Goal: Task Accomplishment & Management: Complete application form

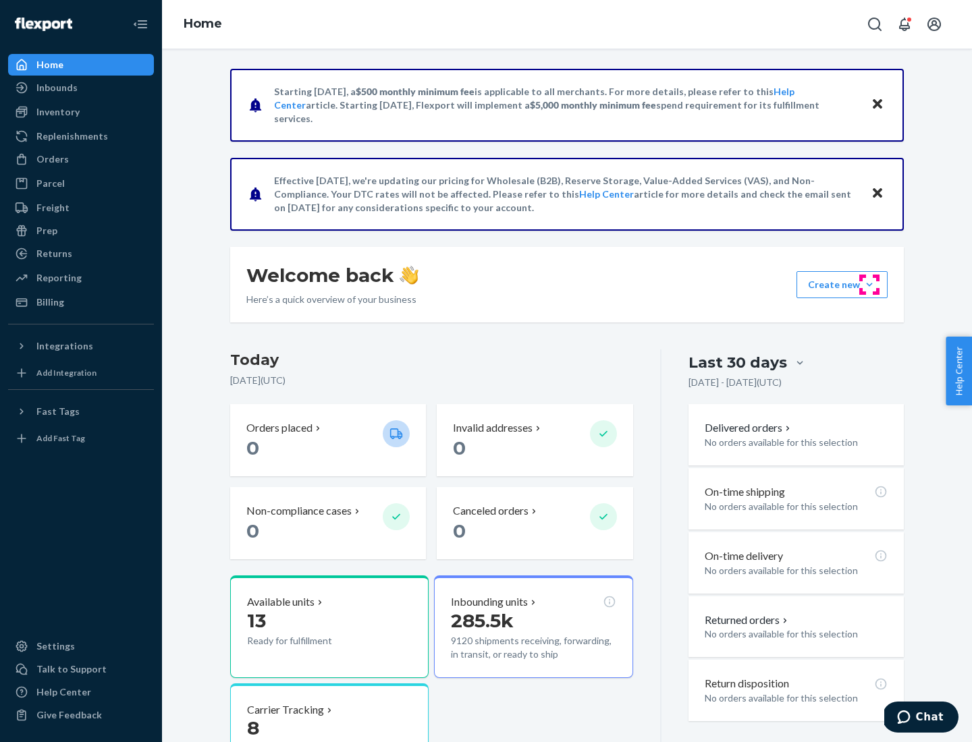
click at [869, 285] on button "Create new Create new inbound Create new order Create new product" at bounding box center [841, 284] width 91 height 27
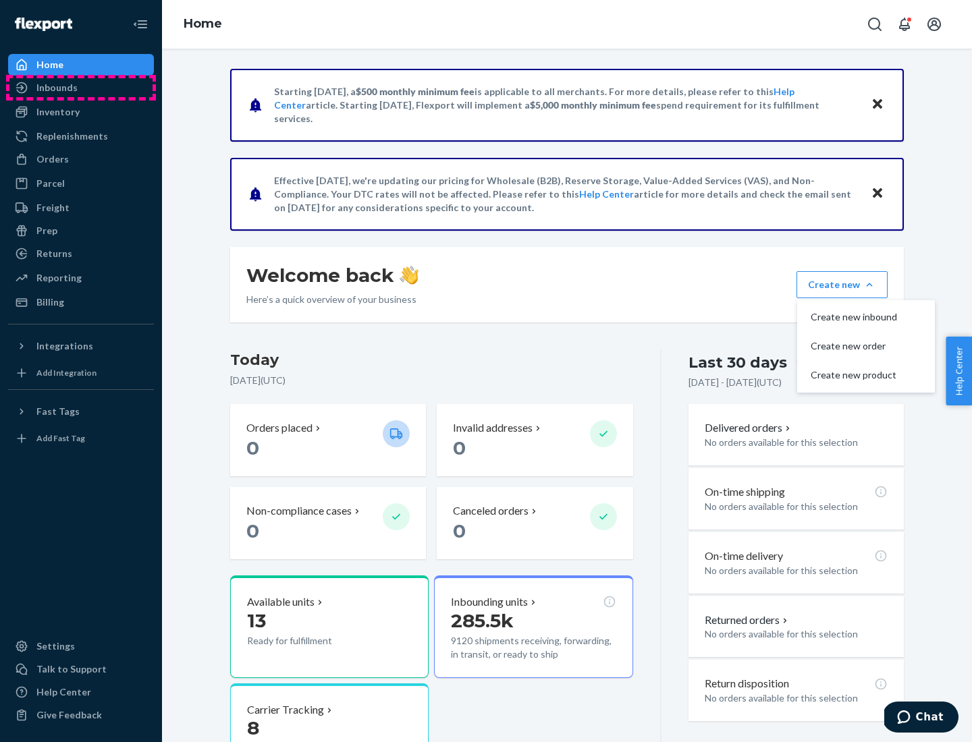
click at [81, 88] on div "Inbounds" at bounding box center [80, 87] width 143 height 19
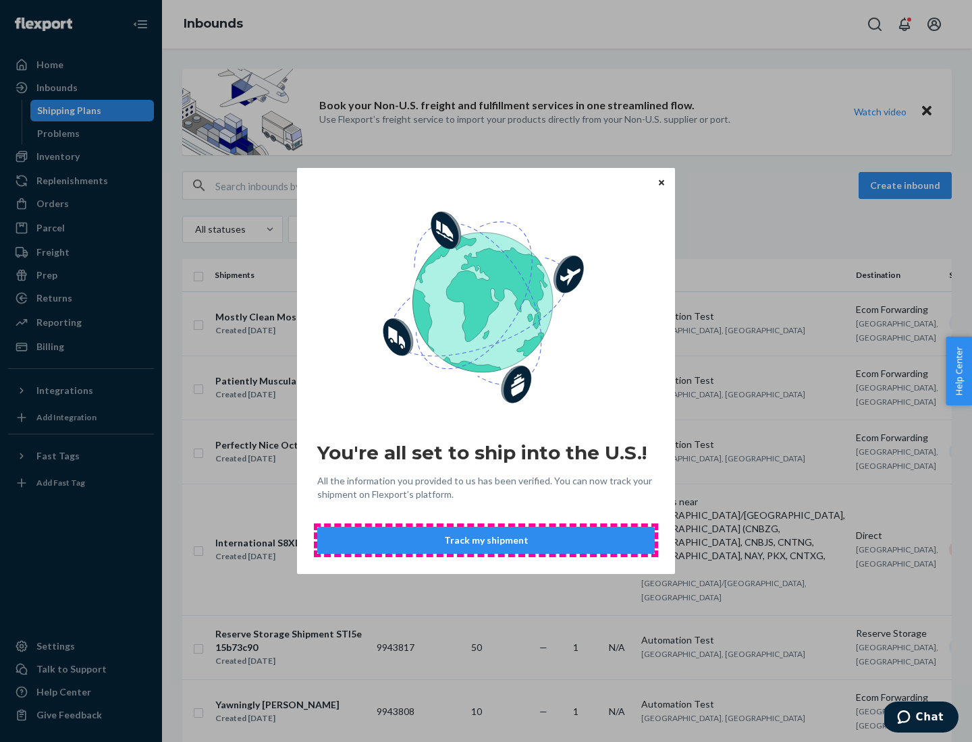
click at [486, 541] on button "Track my shipment" at bounding box center [485, 540] width 337 height 27
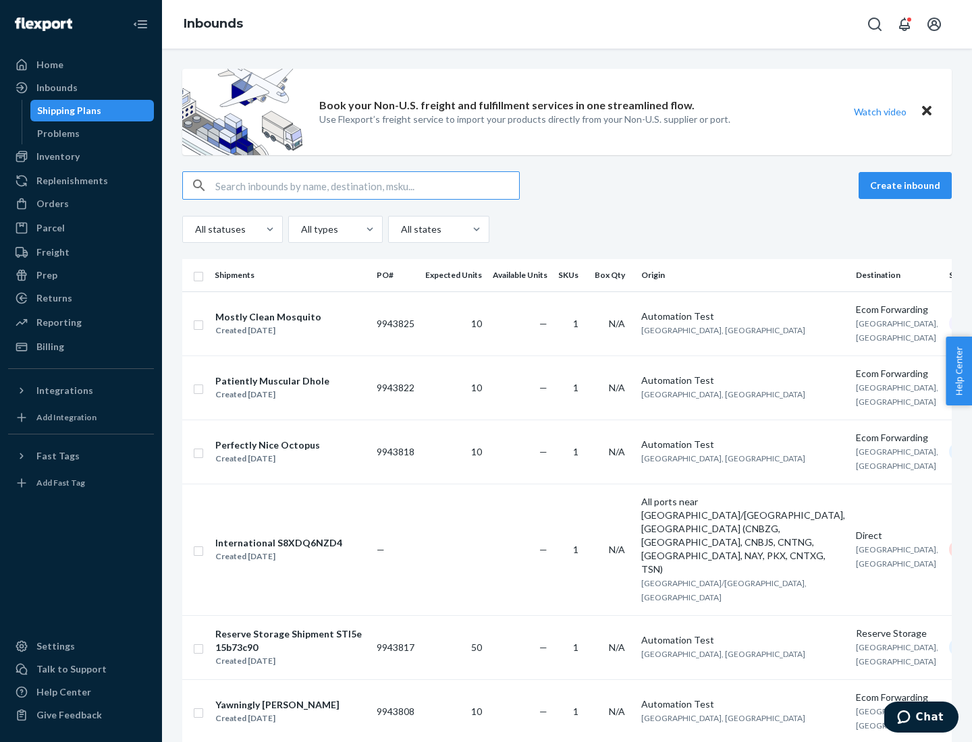
click at [907, 186] on button "Create inbound" at bounding box center [905, 185] width 93 height 27
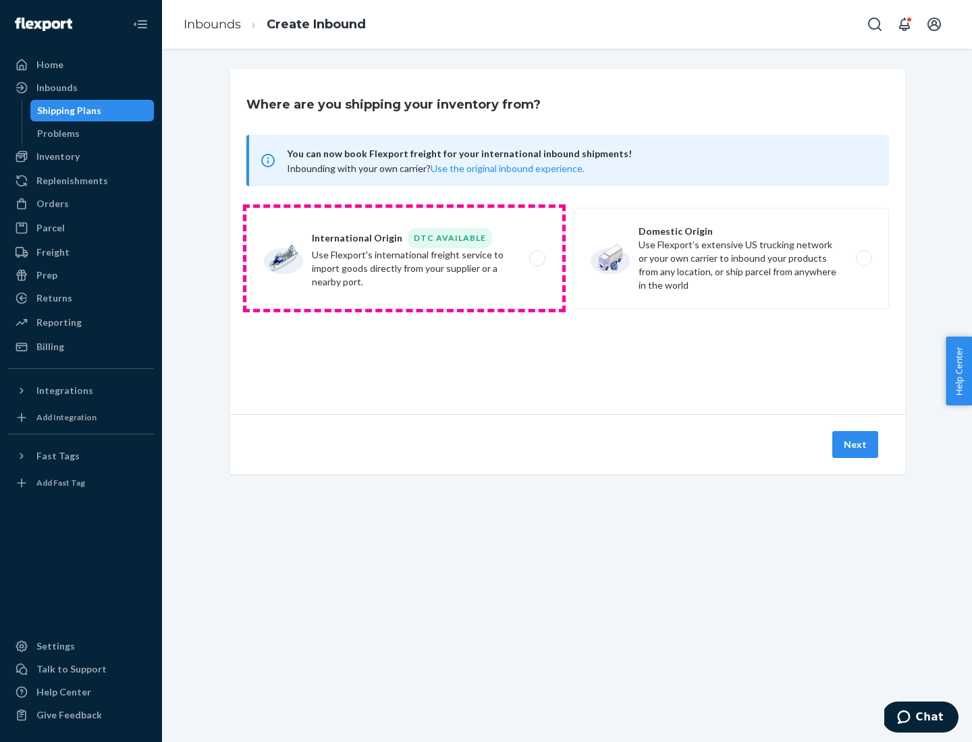
click at [404, 259] on label "International Origin DTC Available Use Flexport's international freight service…" at bounding box center [404, 258] width 316 height 101
click at [537, 259] on input "International Origin DTC Available Use Flexport's international freight service…" at bounding box center [541, 258] width 9 height 9
radio input "true"
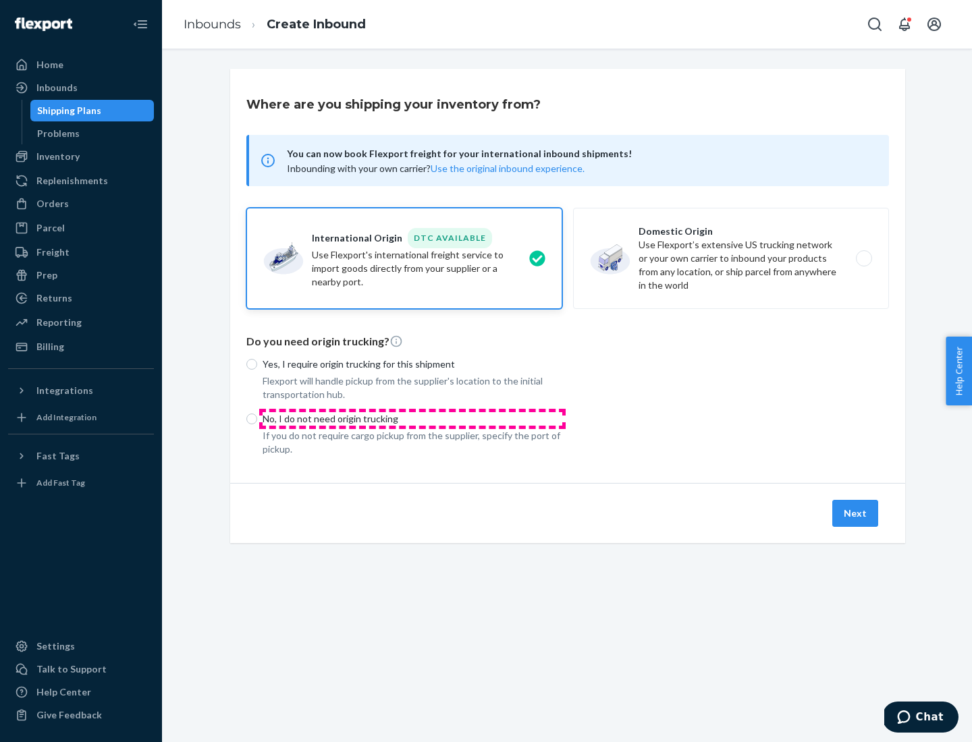
click at [412, 418] on p "No, I do not need origin trucking" at bounding box center [413, 418] width 300 height 13
click at [257, 418] on input "No, I do not need origin trucking" at bounding box center [251, 419] width 11 height 11
radio input "true"
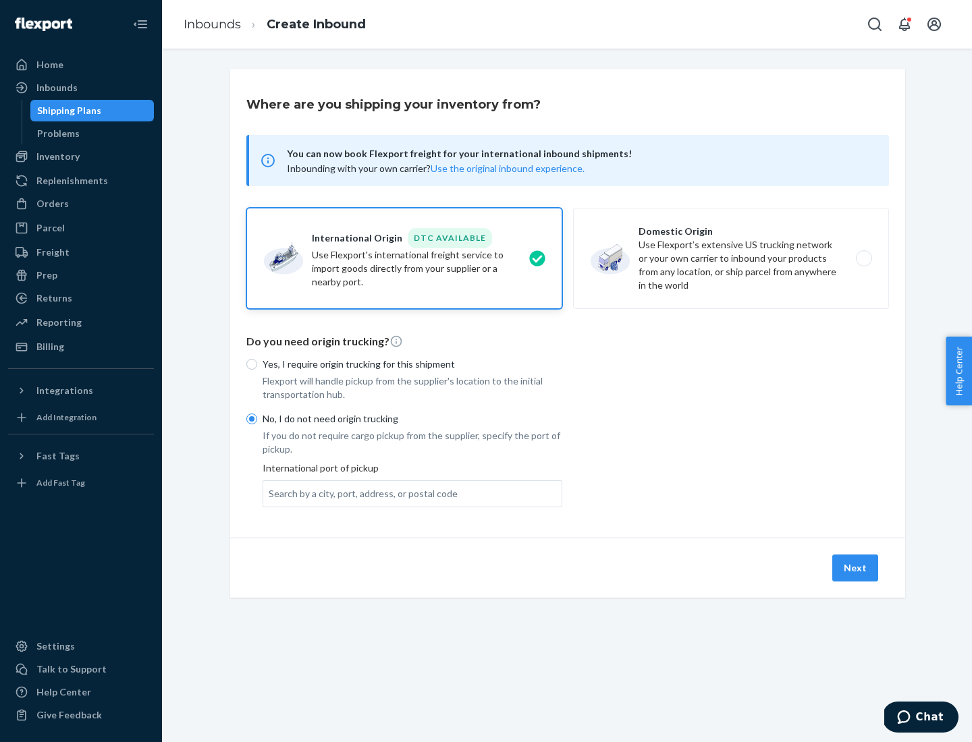
click at [360, 493] on div "Search by a city, port, address, or postal code" at bounding box center [363, 493] width 189 height 13
click at [270, 493] on input "Search by a city, port, address, or postal code" at bounding box center [269, 493] width 1 height 13
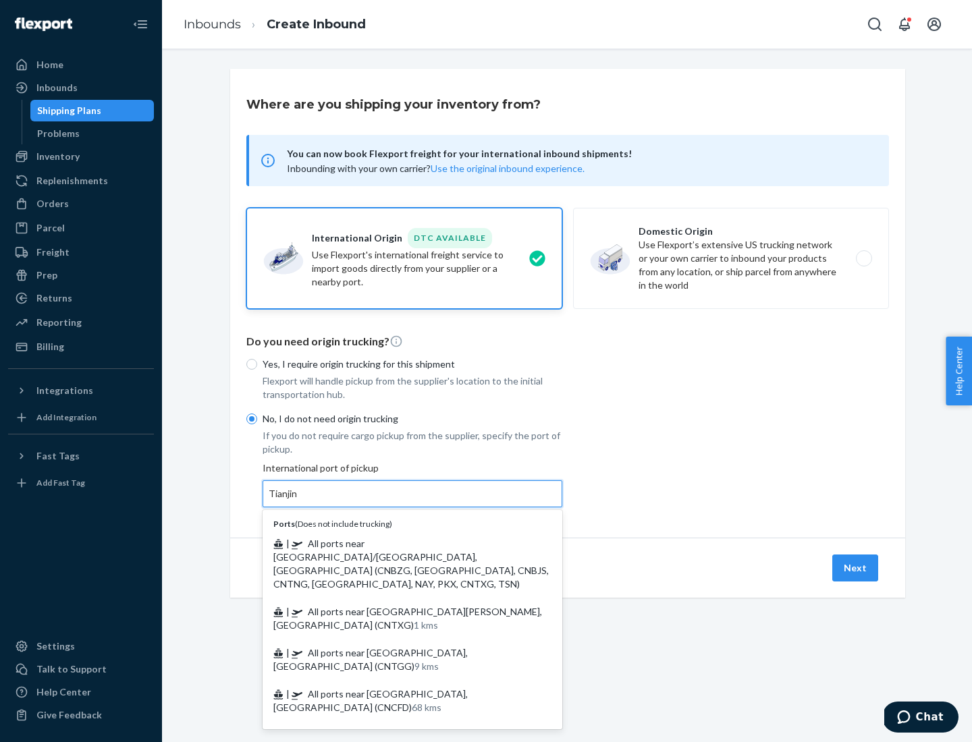
click at [399, 543] on span "| All ports near [GEOGRAPHIC_DATA]/[GEOGRAPHIC_DATA], [GEOGRAPHIC_DATA] (CNBZG,…" at bounding box center [410, 564] width 275 height 52
click at [298, 501] on input "Tianjin" at bounding box center [284, 493] width 30 height 13
type input "All ports near [GEOGRAPHIC_DATA]/[GEOGRAPHIC_DATA], [GEOGRAPHIC_DATA] (CNBZG, […"
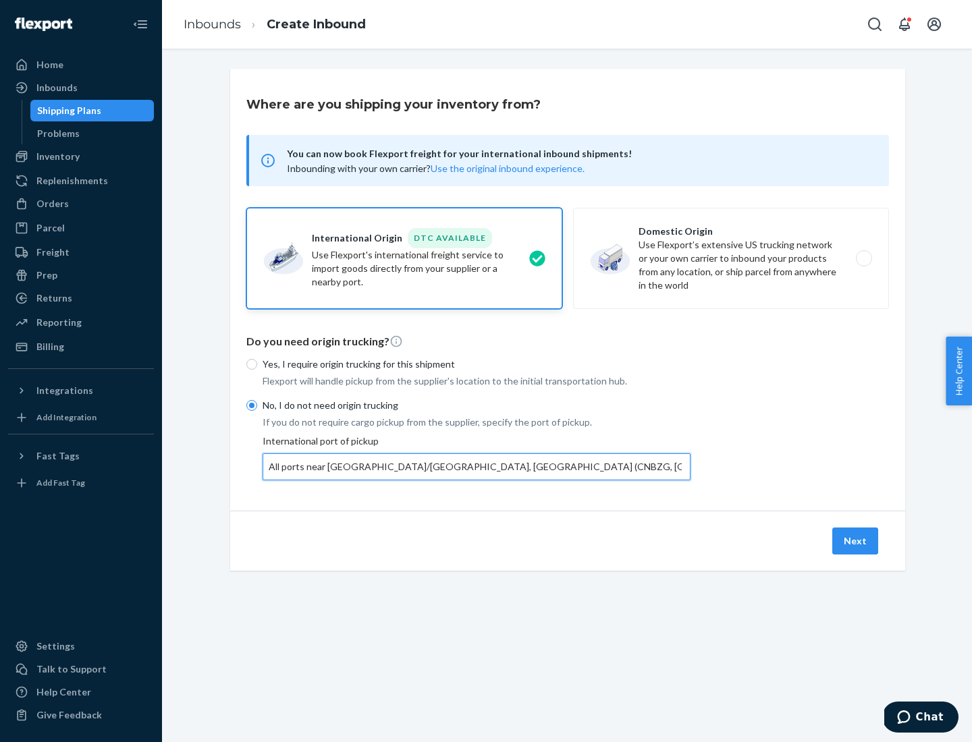
click at [856, 541] on button "Next" at bounding box center [855, 541] width 46 height 27
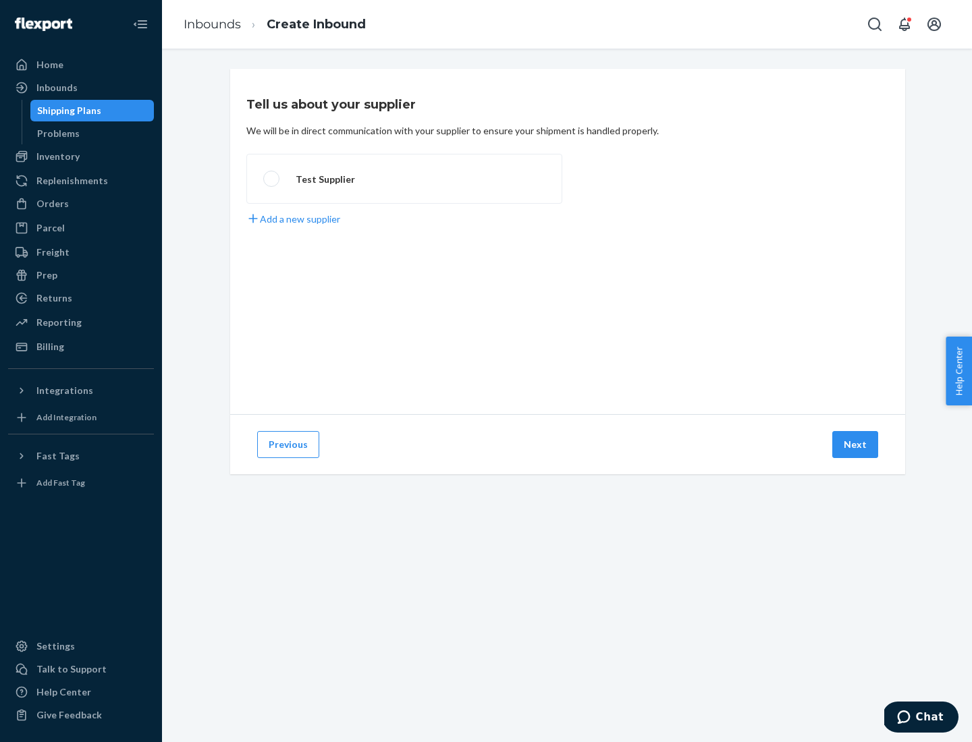
click at [404, 179] on label "Test Supplier" at bounding box center [404, 179] width 316 height 50
click at [272, 179] on input "Test Supplier" at bounding box center [267, 179] width 9 height 9
radio input "true"
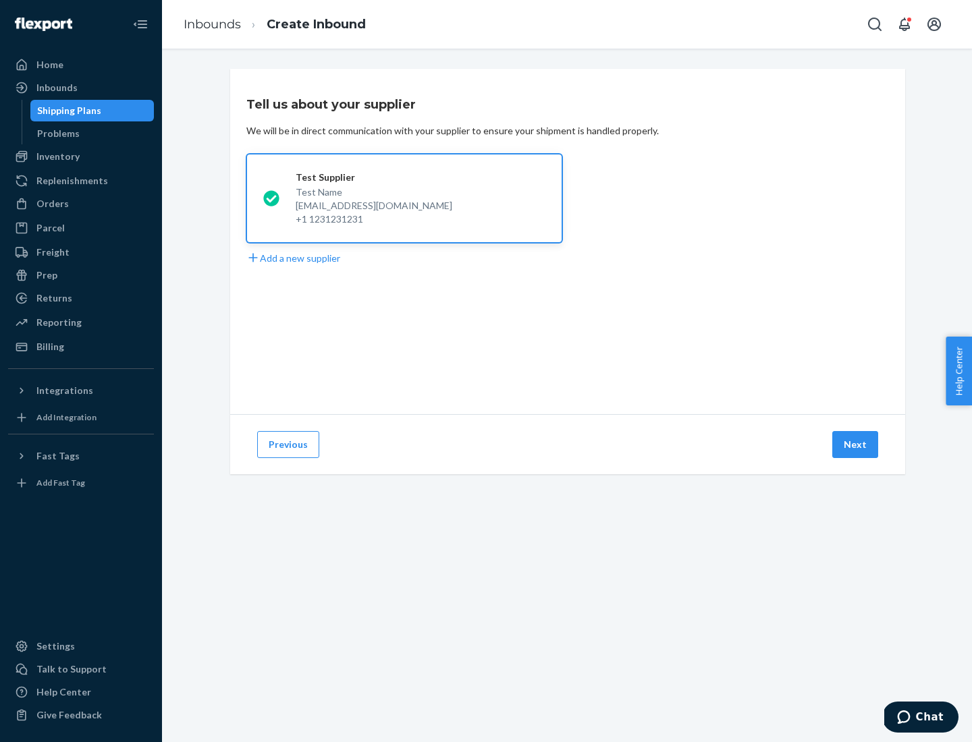
click at [856, 445] on button "Next" at bounding box center [855, 444] width 46 height 27
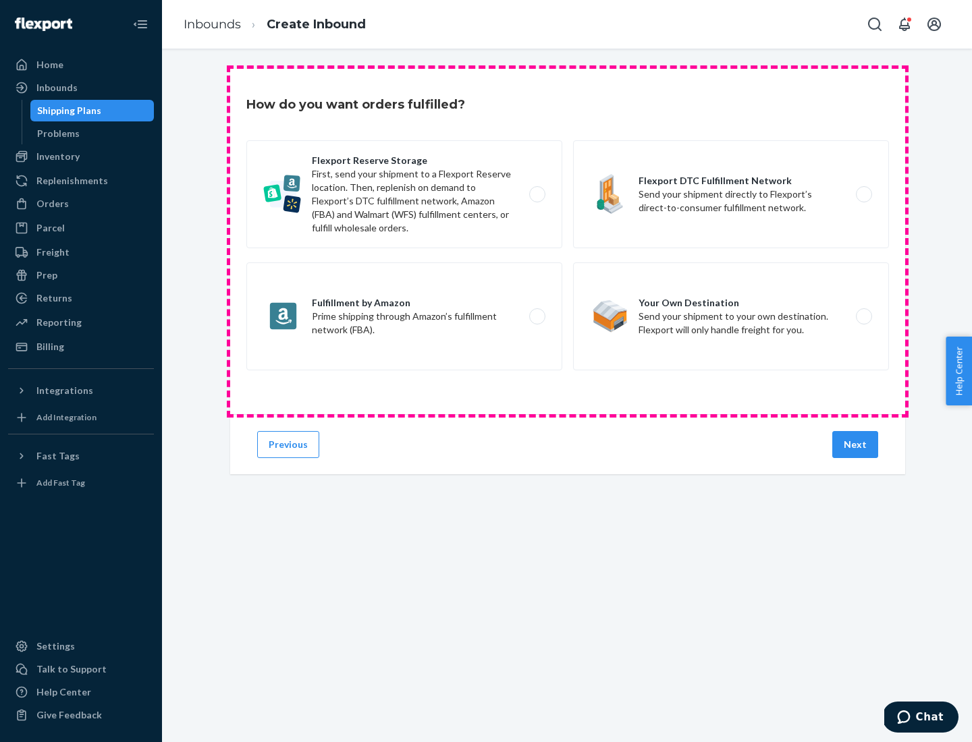
click at [568, 242] on div "Flexport Reserve Storage First, send your shipment to a Flexport Reserve locati…" at bounding box center [567, 257] width 643 height 234
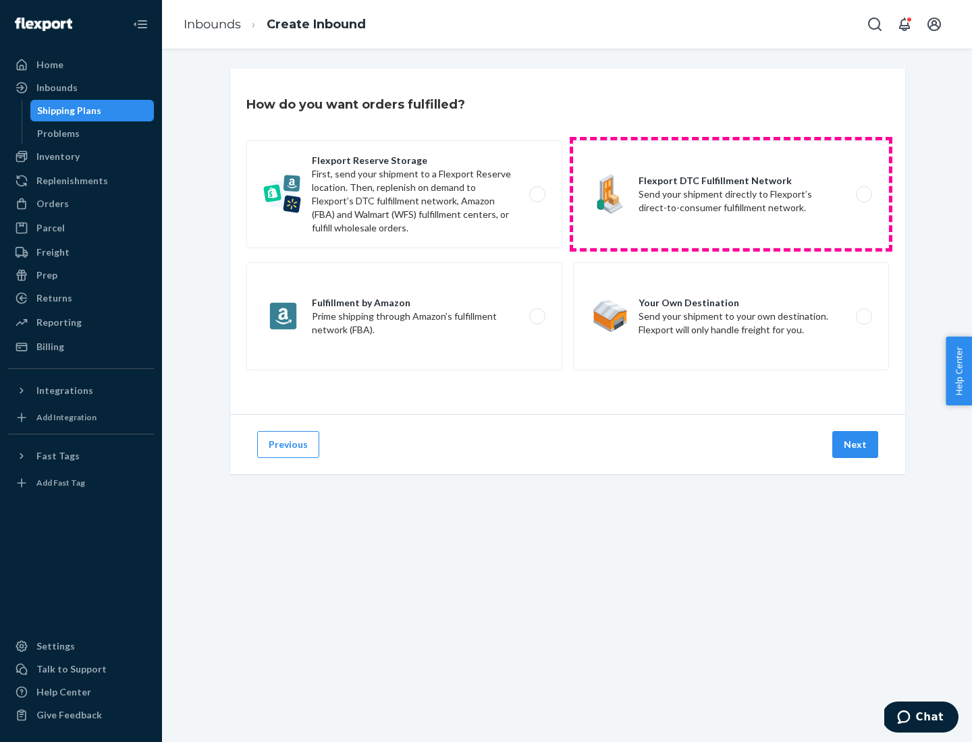
click at [731, 194] on label "Flexport DTC Fulfillment Network Send your shipment directly to Flexport’s dire…" at bounding box center [731, 194] width 316 height 108
click at [863, 194] on input "Flexport DTC Fulfillment Network Send your shipment directly to Flexport’s dire…" at bounding box center [867, 194] width 9 height 9
radio input "true"
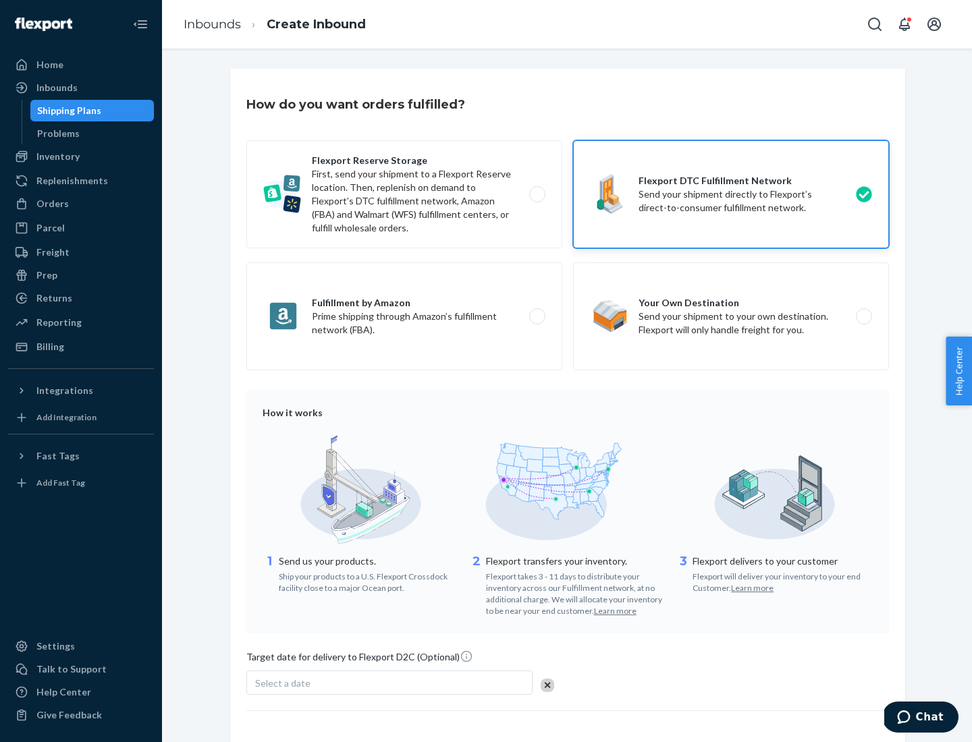
scroll to position [99, 0]
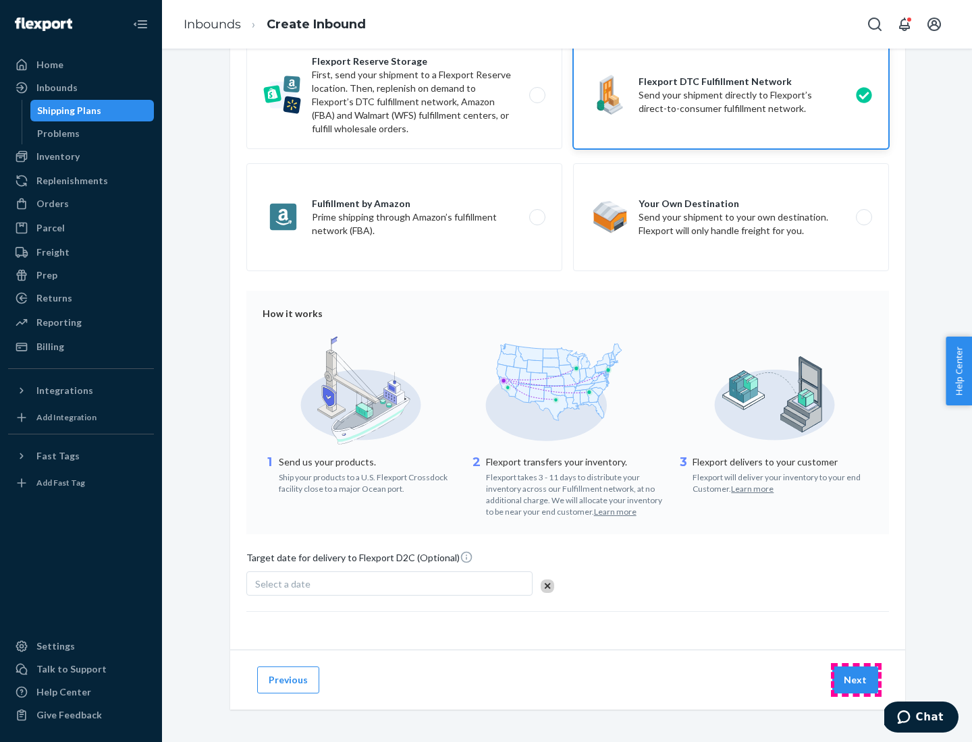
click at [856, 680] on button "Next" at bounding box center [855, 680] width 46 height 27
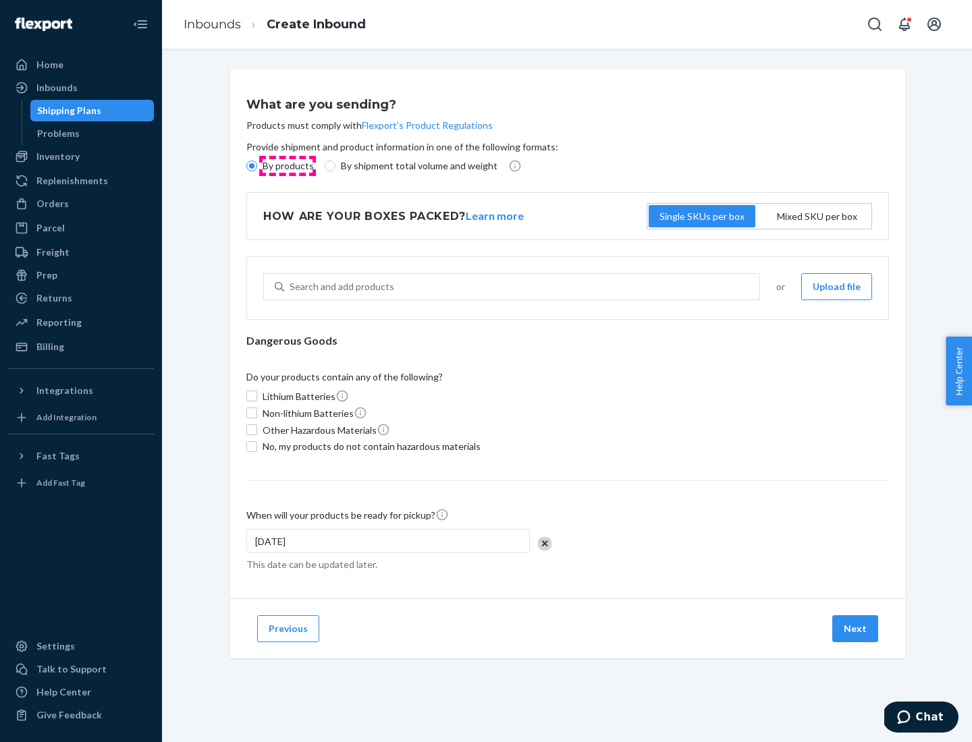
click at [287, 166] on p "By products" at bounding box center [288, 165] width 51 height 13
click at [257, 166] on input "By products" at bounding box center [251, 166] width 11 height 11
click at [340, 287] on div "Search and add products" at bounding box center [342, 286] width 105 height 13
click at [291, 287] on input "Search and add products" at bounding box center [290, 286] width 1 height 13
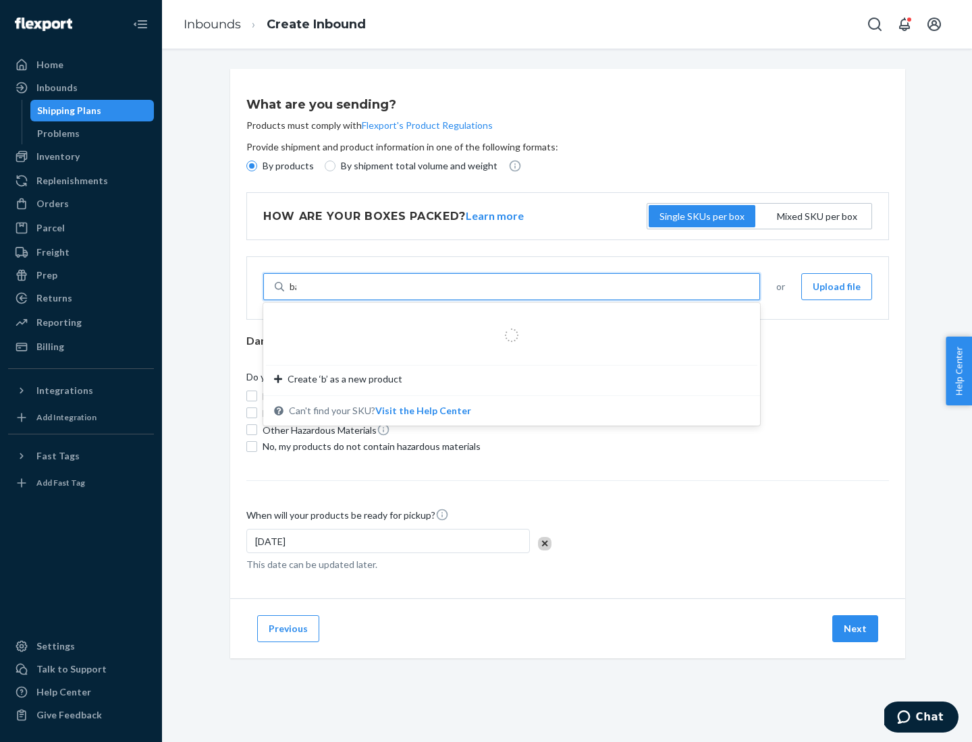
type input "basic"
click at [507, 319] on div "Basic Test Product 1" at bounding box center [506, 319] width 464 height 13
click at [312, 294] on input "basic" at bounding box center [301, 286] width 22 height 13
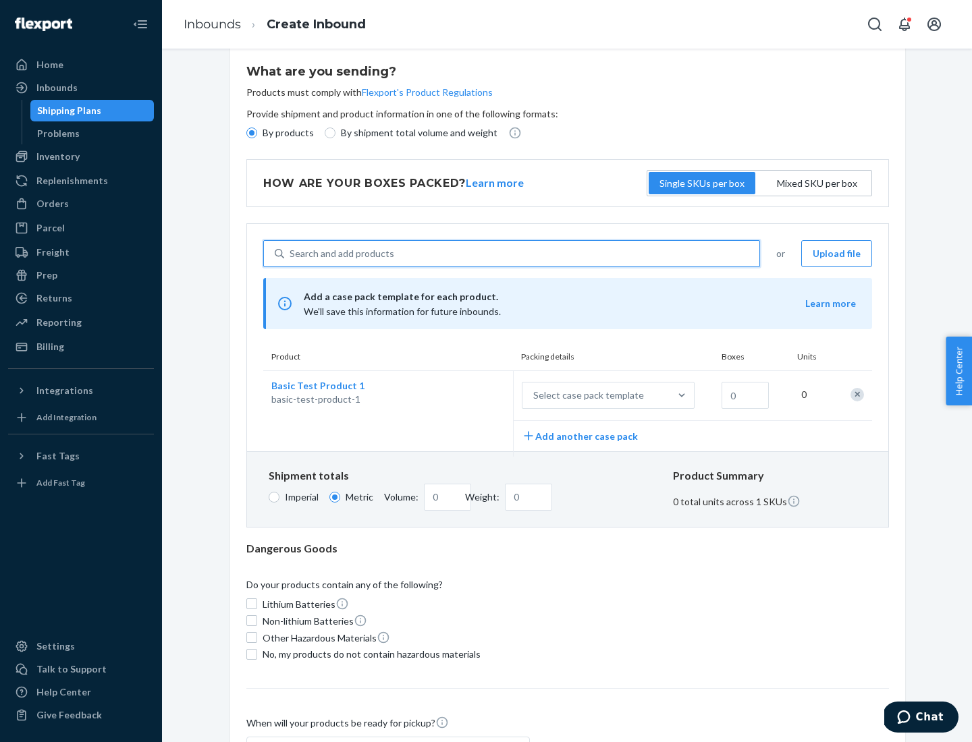
click at [586, 396] on div "Select case pack template" at bounding box center [588, 395] width 111 height 13
click at [466, 396] on input "Select case pack template" at bounding box center [466, 396] width 0 height 0
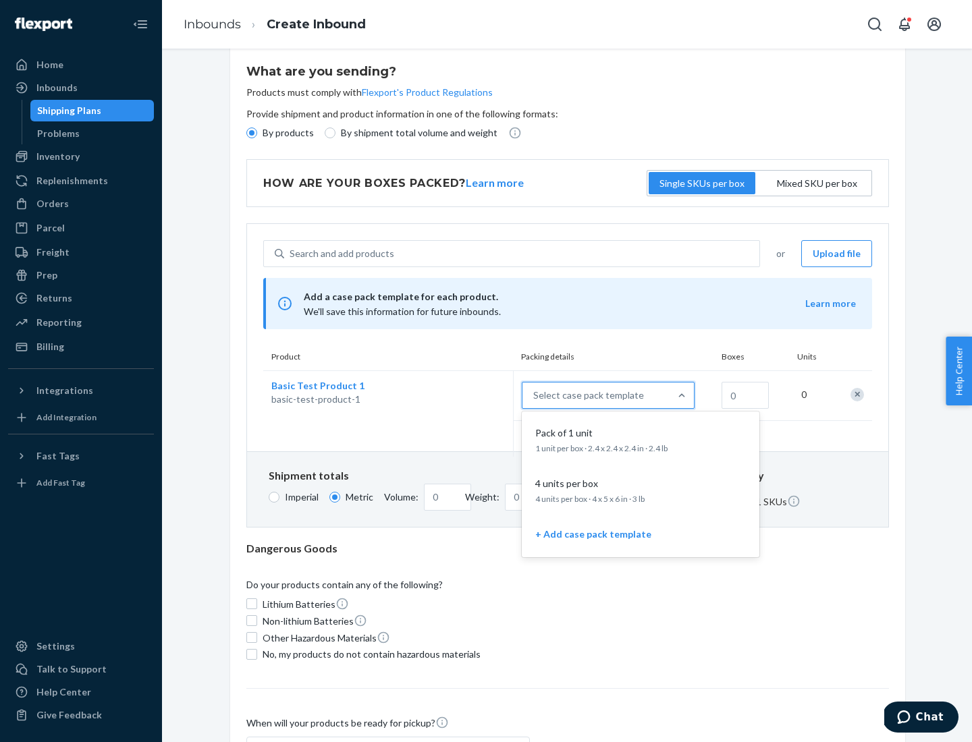
scroll to position [78, 0]
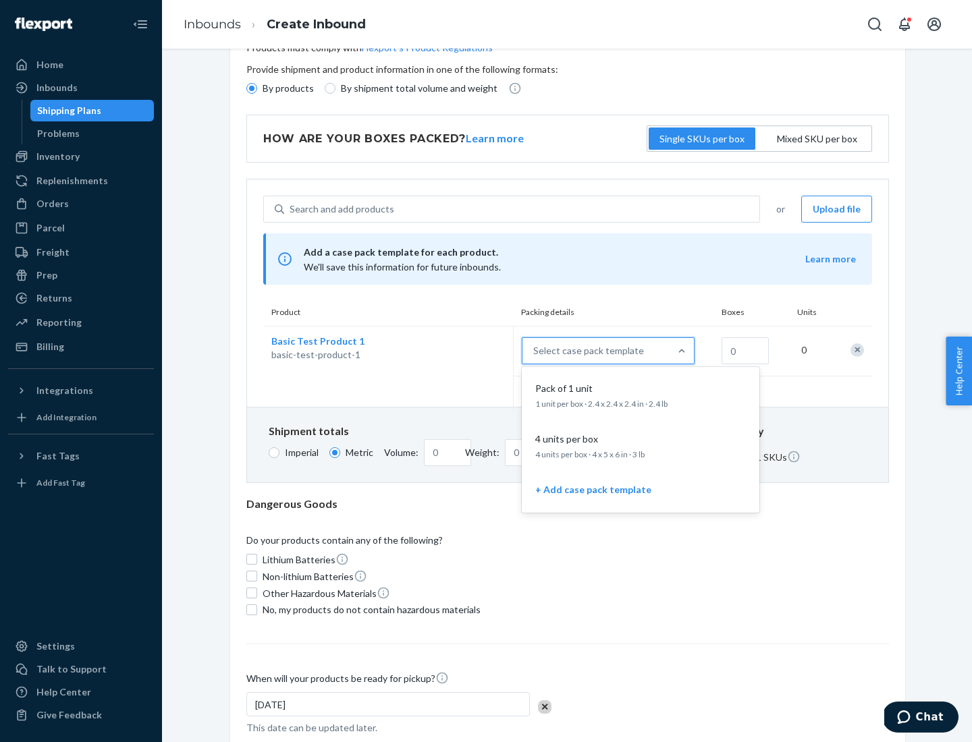
click at [641, 395] on div "Pack of 1 unit" at bounding box center [638, 388] width 216 height 13
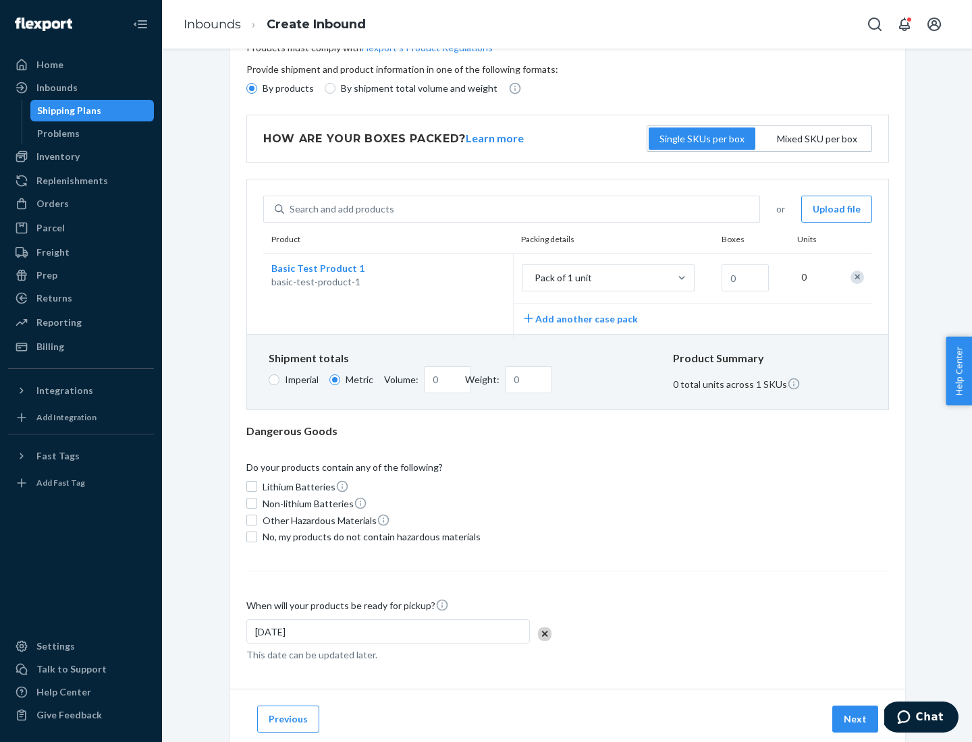
scroll to position [0, 0]
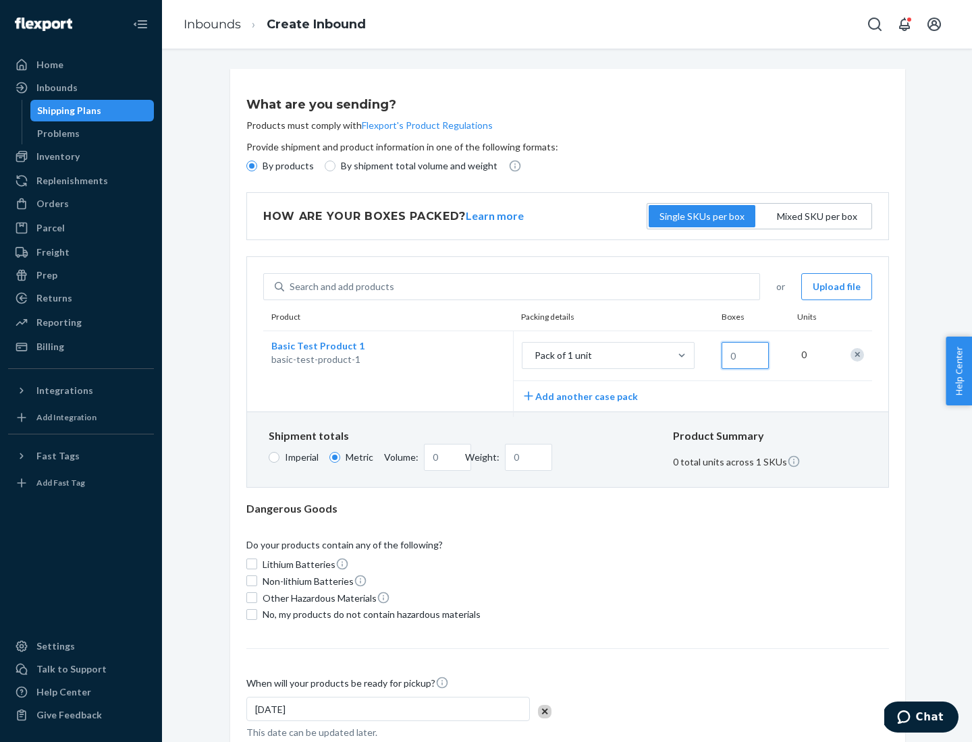
type input "1.09"
type input "1"
type input "10.89"
type input "10"
type input "0.02"
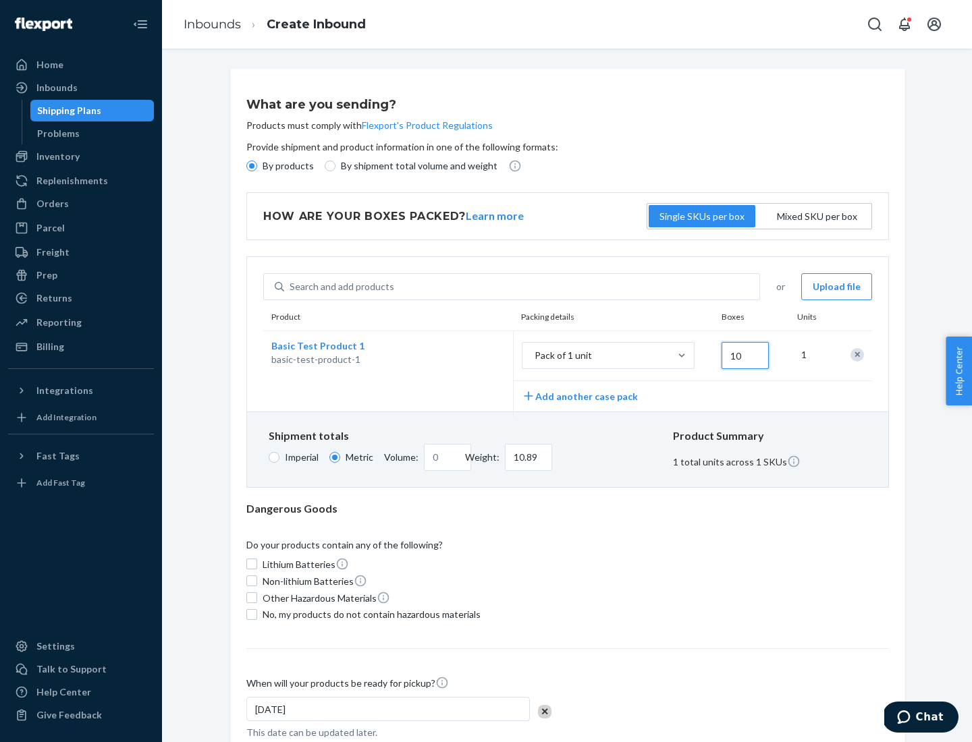
type input "108.86"
type input "100"
type input "0.23"
type input "1088.62"
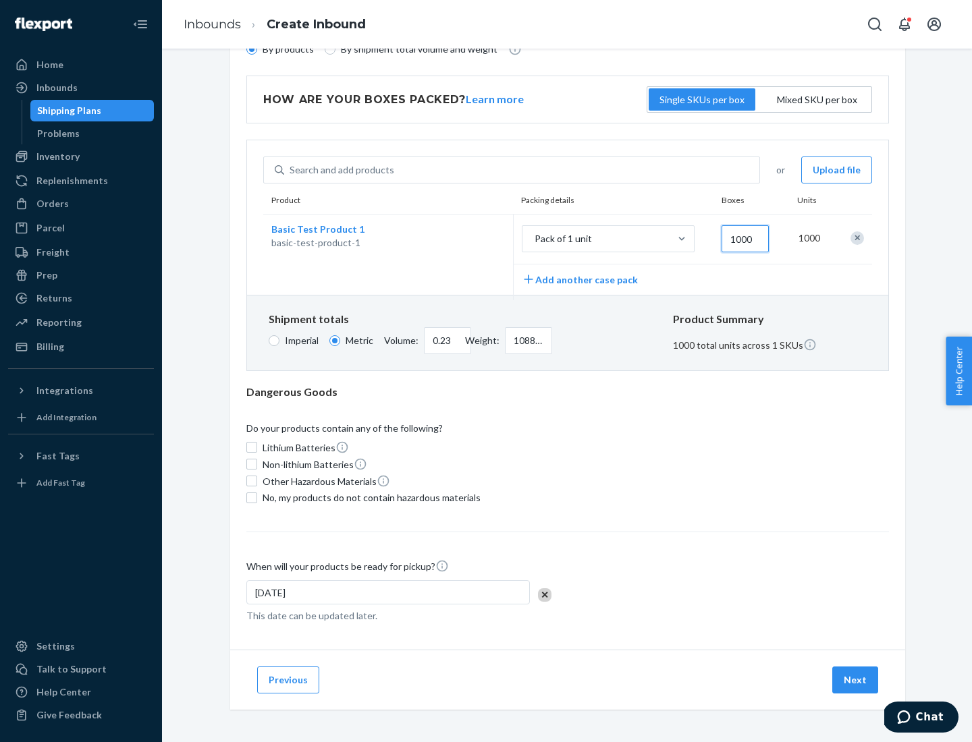
type input "1000"
click at [369, 497] on span "No, my products do not contain hazardous materials" at bounding box center [372, 497] width 218 height 13
click at [257, 497] on input "No, my products do not contain hazardous materials" at bounding box center [251, 498] width 11 height 11
checkbox input "true"
click at [856, 680] on button "Next" at bounding box center [855, 680] width 46 height 27
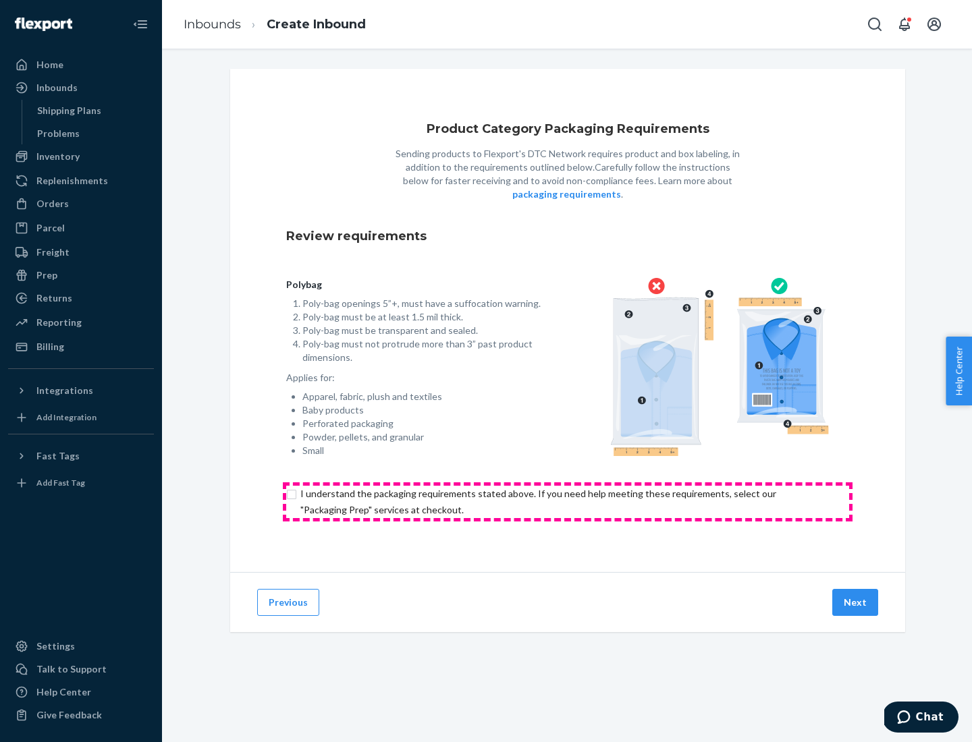
click at [568, 502] on input "checkbox" at bounding box center [567, 502] width 563 height 32
checkbox input "true"
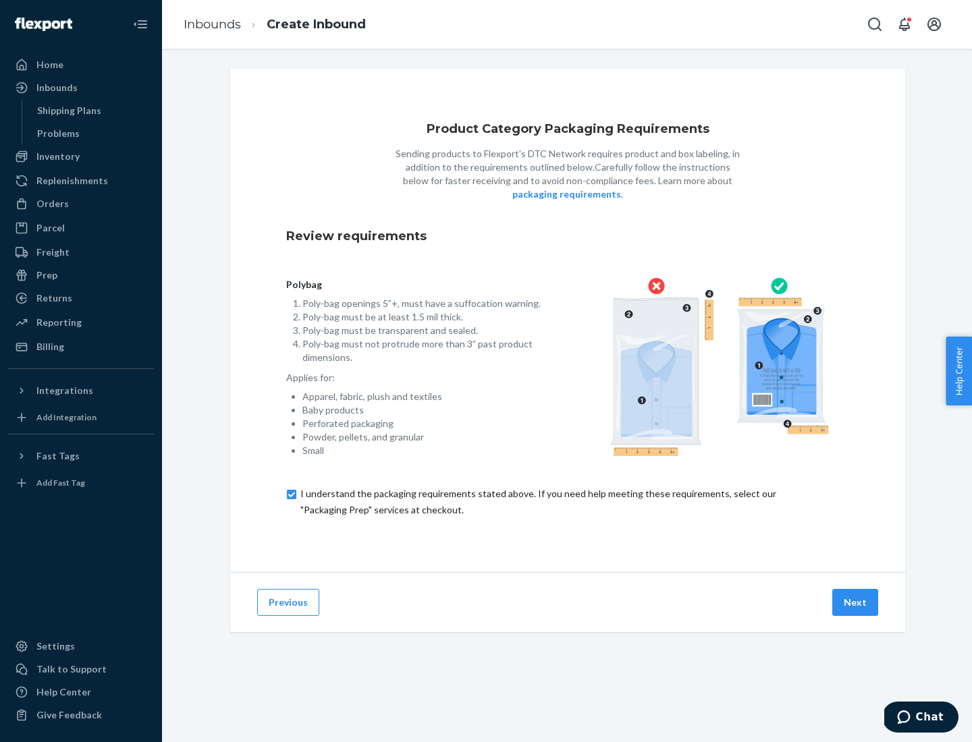
click at [856, 602] on button "Next" at bounding box center [855, 602] width 46 height 27
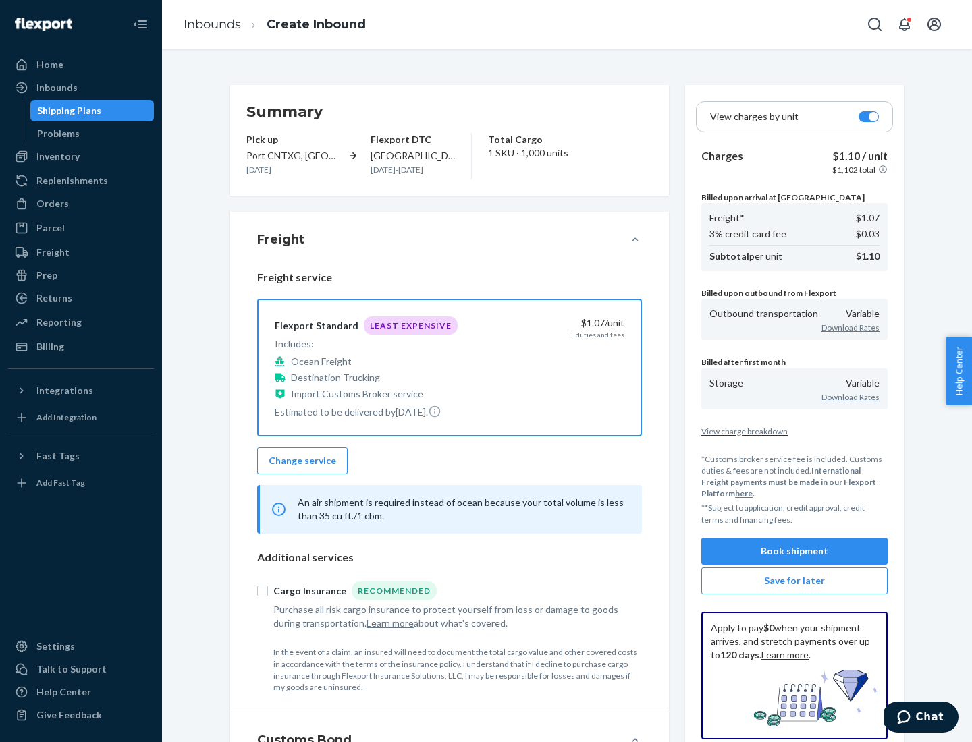
scroll to position [156, 0]
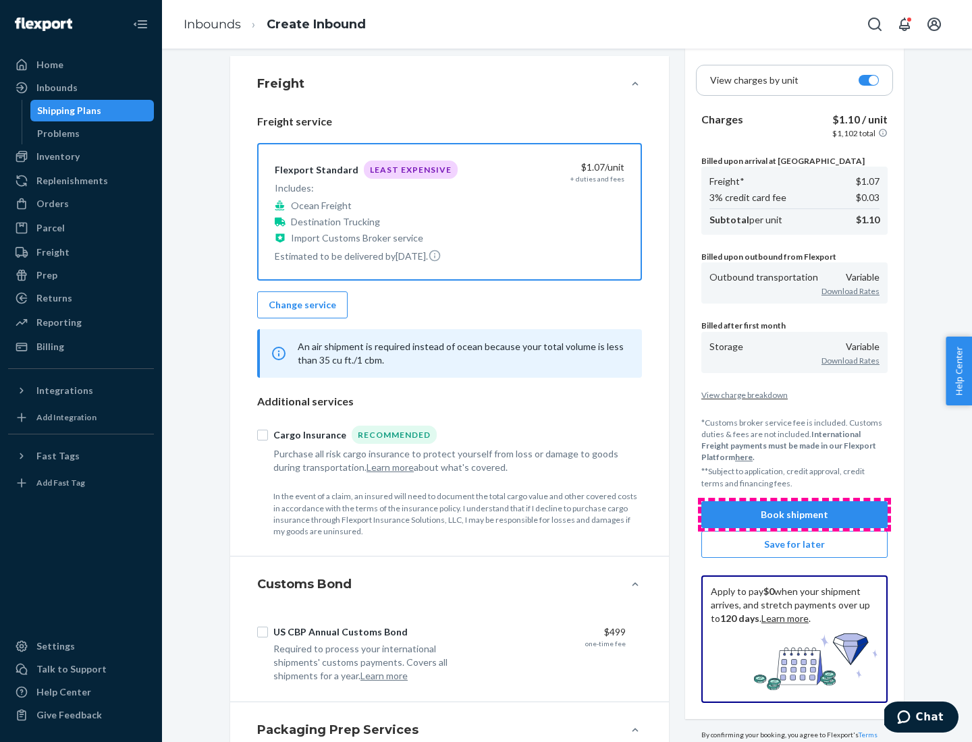
click at [794, 514] on button "Book shipment" at bounding box center [794, 515] width 186 height 27
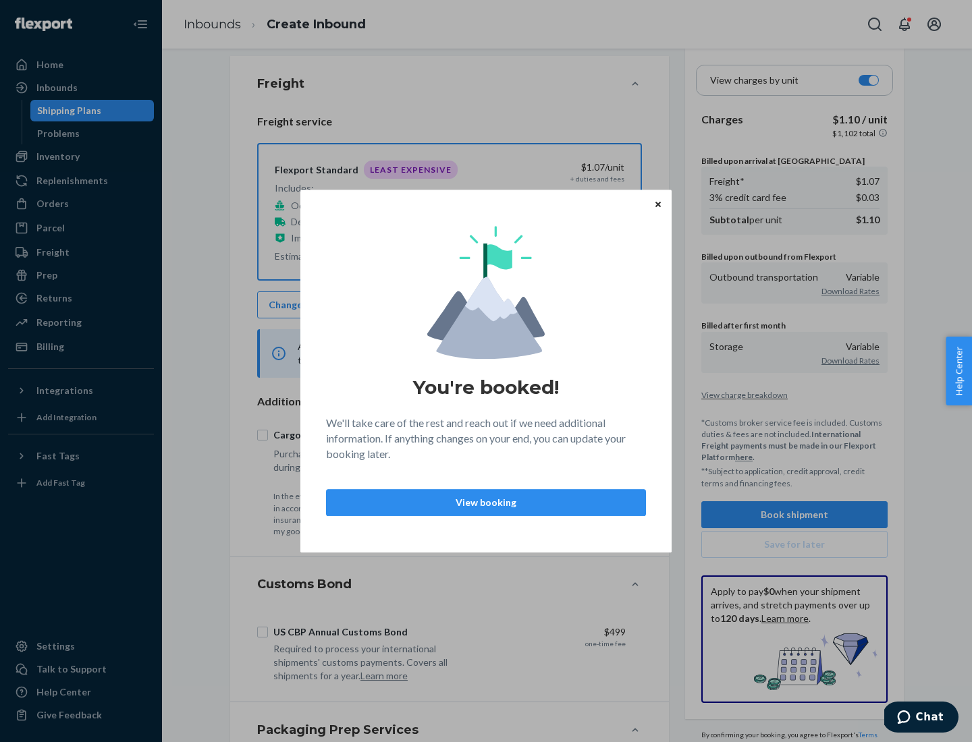
click at [486, 502] on p "View booking" at bounding box center [485, 502] width 297 height 13
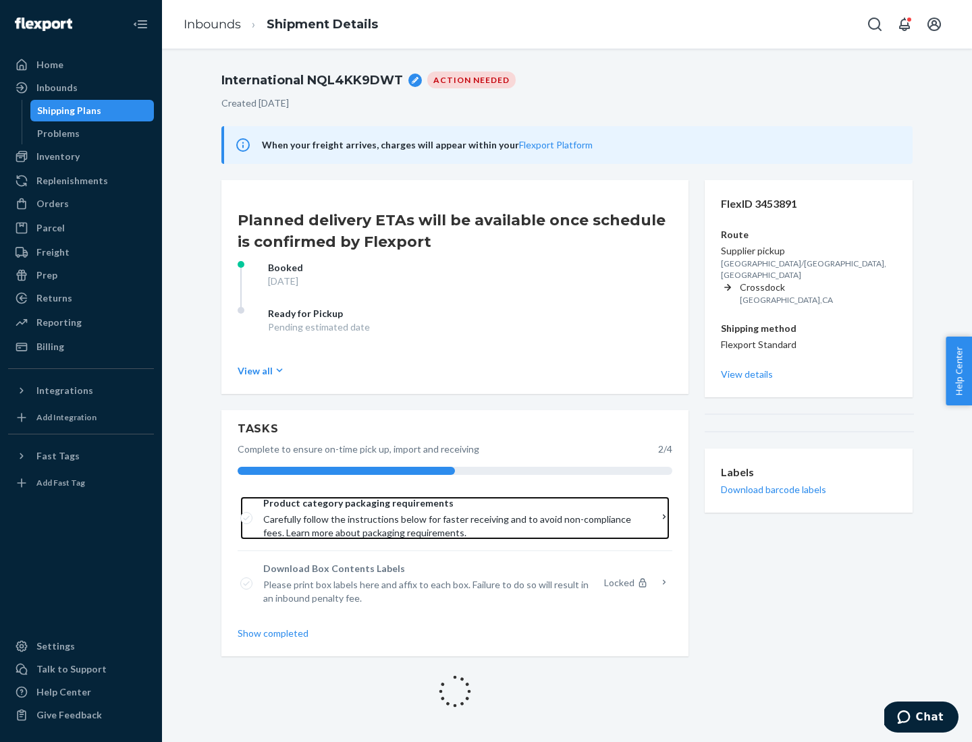
click at [450, 504] on span "Product category packaging requirements" at bounding box center [450, 503] width 374 height 13
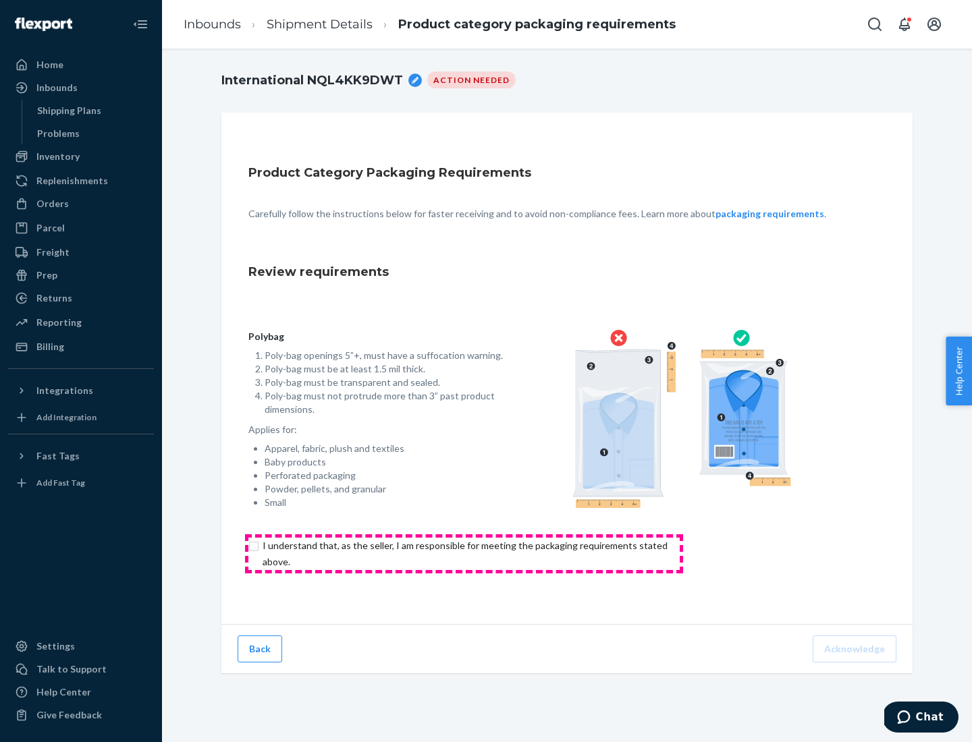
click at [464, 553] on input "checkbox" at bounding box center [472, 554] width 449 height 32
checkbox input "true"
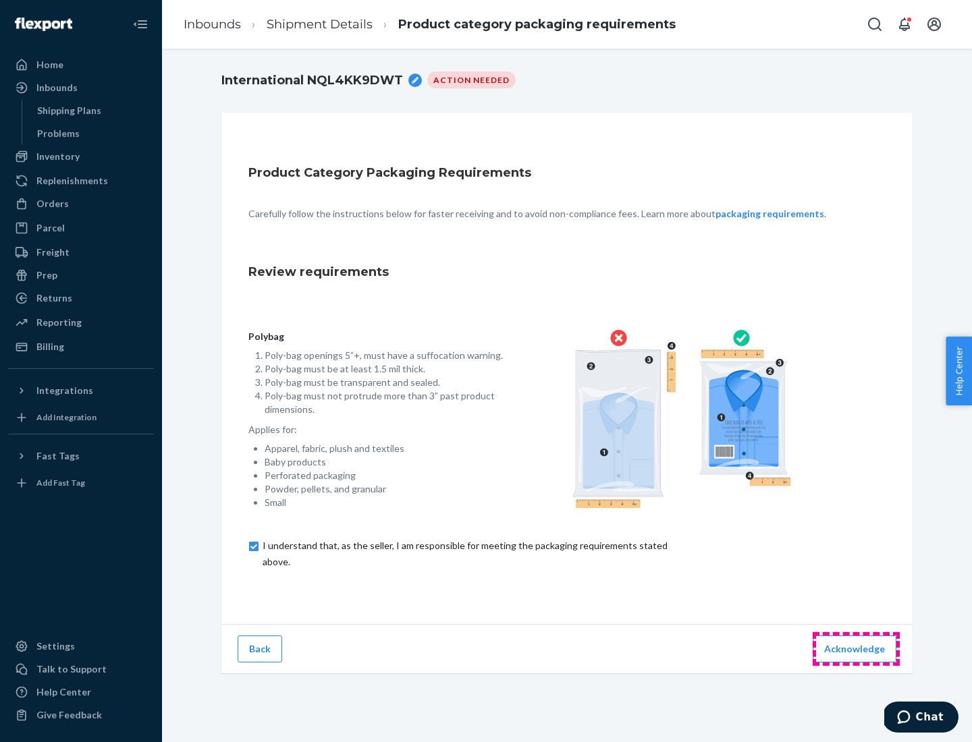
click at [856, 649] on button "Acknowledge" at bounding box center [855, 649] width 84 height 27
